Goal: Task Accomplishment & Management: Manage account settings

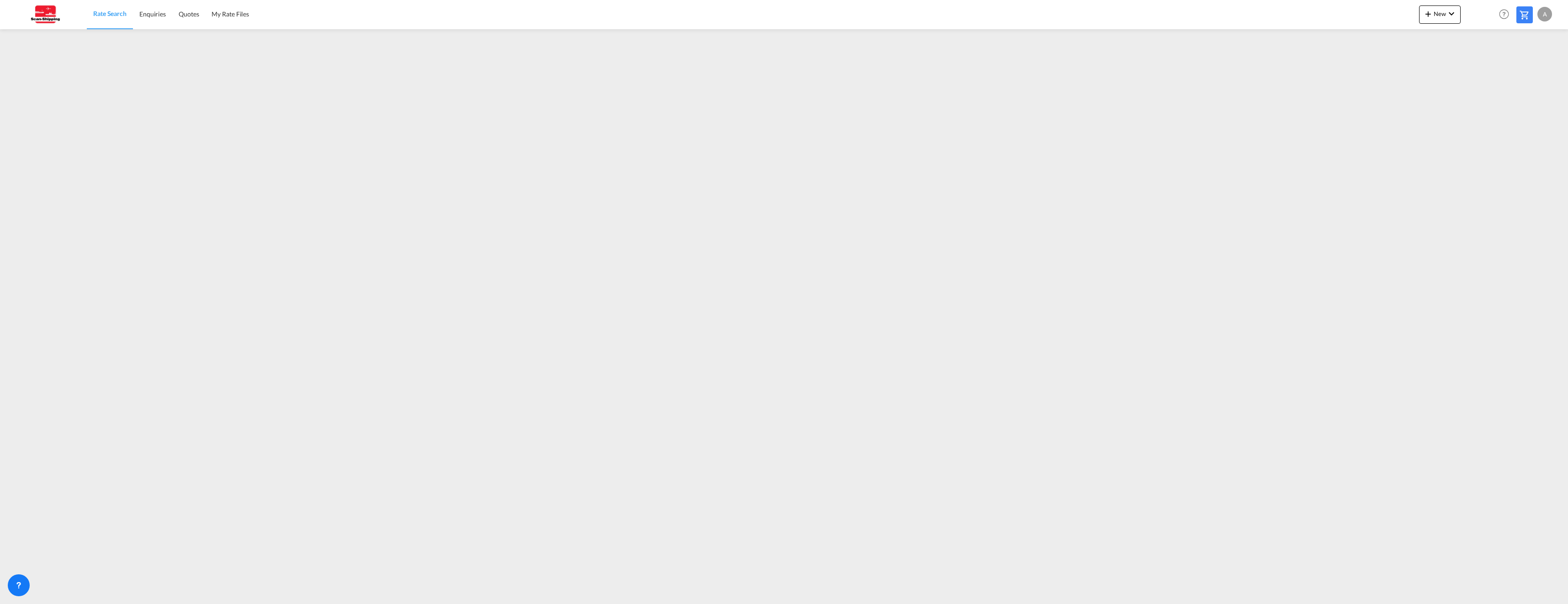
click at [1545, 16] on div "A" at bounding box center [1544, 14] width 14 height 14
click at [1522, 68] on button "Logout" at bounding box center [1534, 70] width 59 height 19
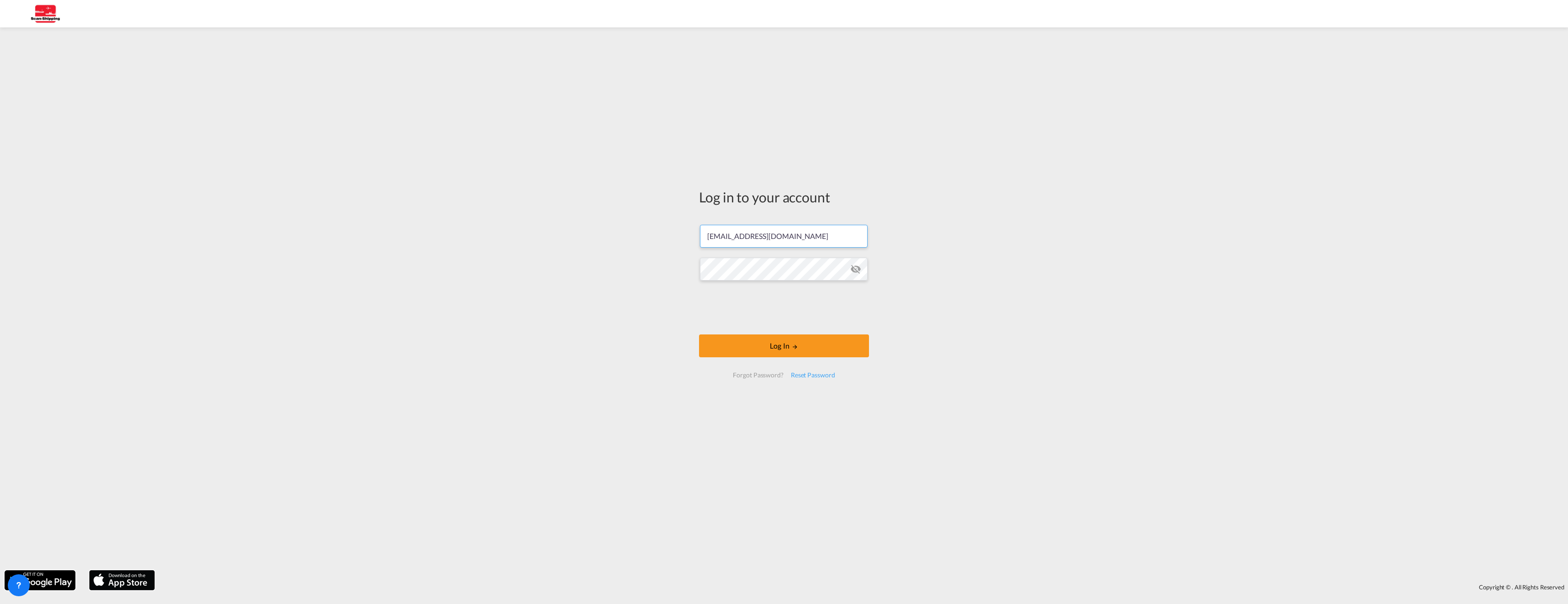
drag, startPoint x: 826, startPoint y: 238, endPoint x: 628, endPoint y: 226, distance: 198.4
click at [629, 226] on div "Log in to your account [EMAIL_ADDRESS][DOMAIN_NAME] Log In Forgot Password? Res…" at bounding box center [784, 299] width 1568 height 533
type input "[EMAIL_ADDRESS][DOMAIN_NAME]"
click at [798, 346] on md-icon "LOGIN" at bounding box center [795, 347] width 6 height 6
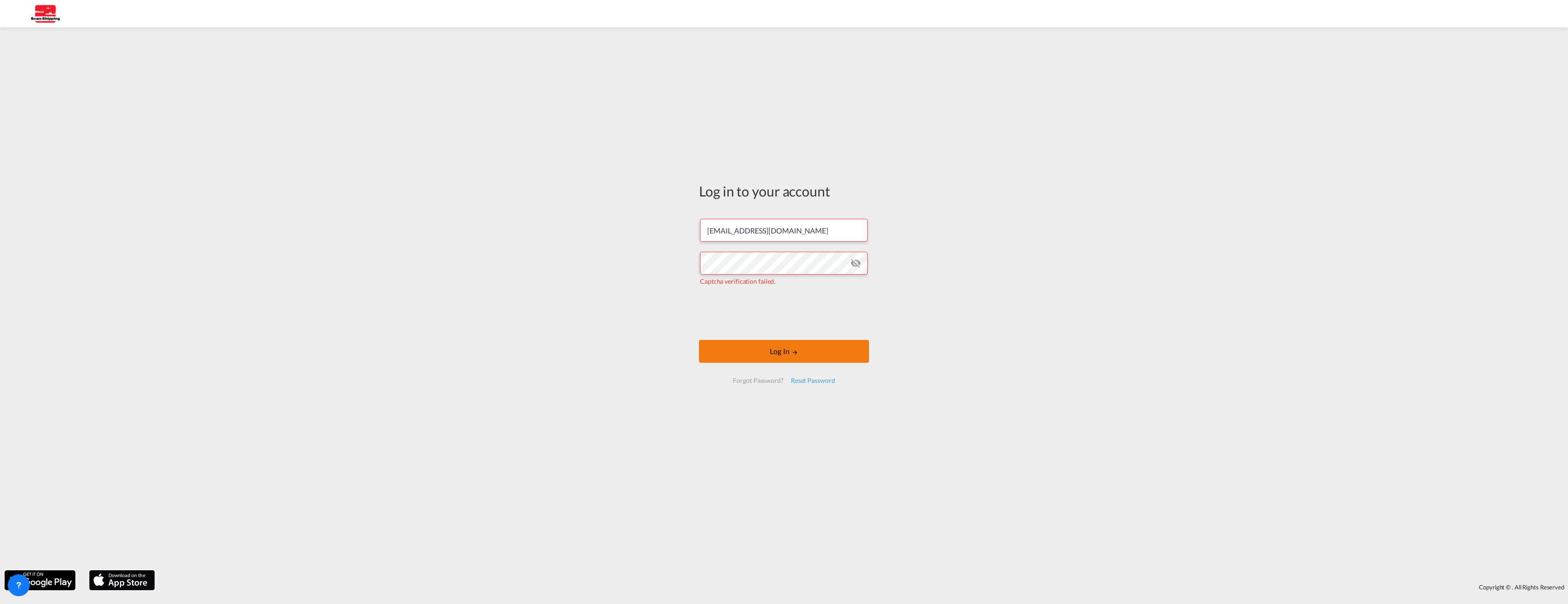
click at [778, 351] on button "Log In" at bounding box center [784, 351] width 170 height 23
